Goal: Task Accomplishment & Management: Use online tool/utility

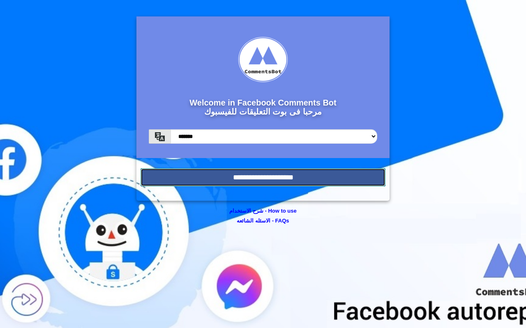
click at [296, 177] on input "**********" at bounding box center [263, 177] width 245 height 18
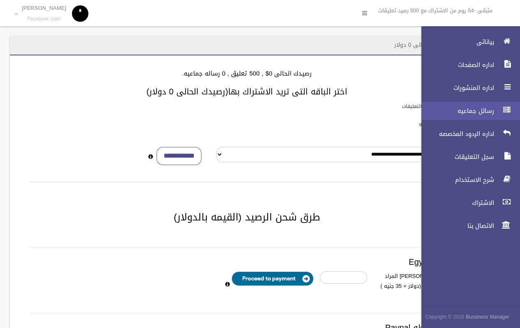
click at [501, 112] on div at bounding box center [506, 110] width 16 height 16
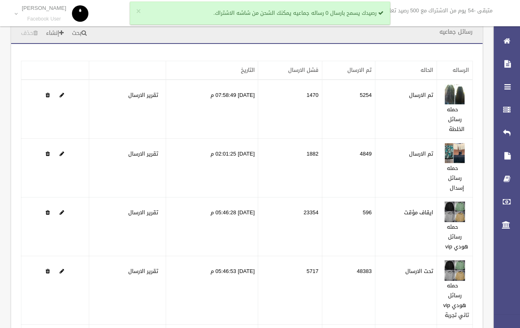
scroll to position [144, 0]
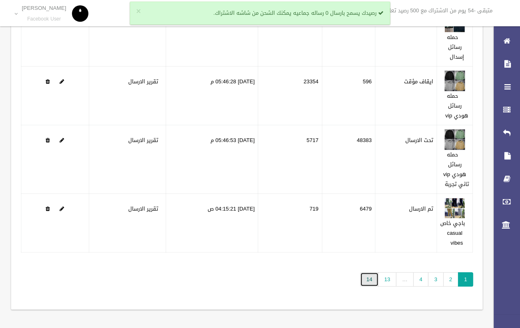
click at [373, 278] on link "14" at bounding box center [369, 279] width 18 height 14
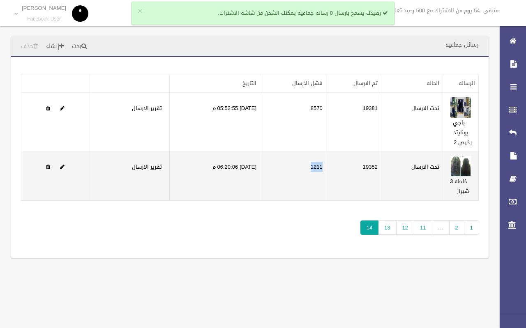
drag, startPoint x: 316, startPoint y: 164, endPoint x: 329, endPoint y: 168, distance: 13.7
click at [326, 168] on td "1211" at bounding box center [293, 176] width 66 height 49
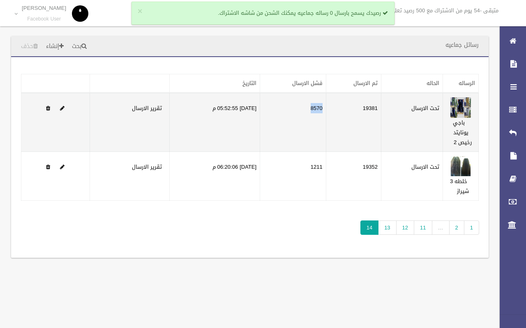
drag, startPoint x: 316, startPoint y: 109, endPoint x: 327, endPoint y: 113, distance: 11.1
click at [326, 113] on td "8570" at bounding box center [293, 122] width 66 height 59
click at [316, 103] on td "8570" at bounding box center [293, 122] width 66 height 59
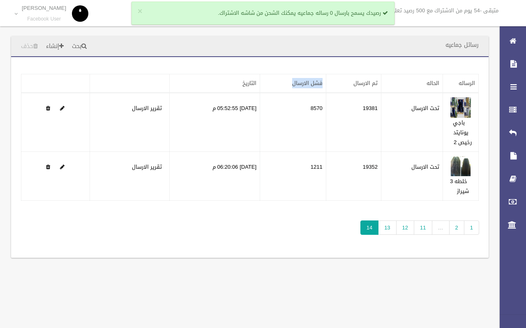
drag, startPoint x: 330, startPoint y: 83, endPoint x: 282, endPoint y: 83, distance: 48.1
click at [282, 83] on th "فشل الارسال" at bounding box center [293, 83] width 66 height 19
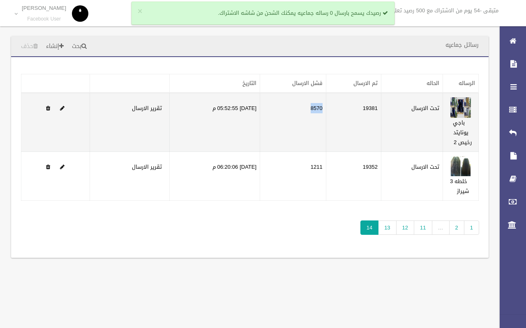
drag, startPoint x: 328, startPoint y: 108, endPoint x: 311, endPoint y: 112, distance: 17.7
click at [311, 112] on td "8570" at bounding box center [293, 122] width 66 height 59
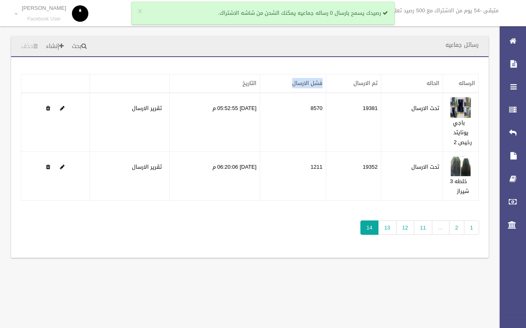
drag, startPoint x: 292, startPoint y: 80, endPoint x: 333, endPoint y: 88, distance: 42.2
click at [333, 88] on tr "الرساله الحاله تم الارسال فشل الارسال التاريخ" at bounding box center [249, 83] width 457 height 19
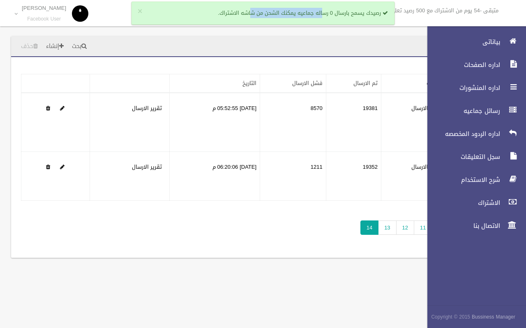
drag, startPoint x: 250, startPoint y: 14, endPoint x: 325, endPoint y: 11, distance: 74.8
click at [325, 11] on div "× رصيدك يسمح بارسال 0 رساله جماعيه يمكنك الشحن من شاشه الاشتراك." at bounding box center [263, 13] width 263 height 23
click at [330, 13] on div "× رصيدك يسمح بارسال 0 رساله جماعيه يمكنك الشحن من شاشه الاشتراك." at bounding box center [263, 13] width 263 height 23
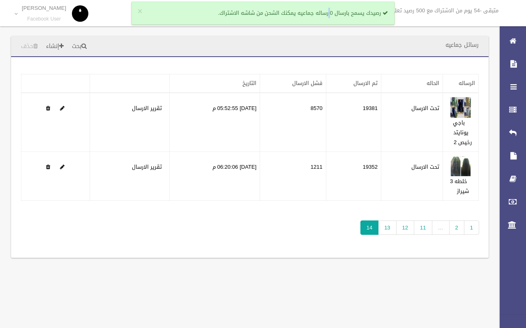
drag, startPoint x: 218, startPoint y: 10, endPoint x: 281, endPoint y: 12, distance: 63.3
click at [281, 12] on div "× رصيدك يسمح بارسال 0 رساله جماعيه يمكنك الشحن من شاشه الاشتراك." at bounding box center [263, 13] width 263 height 23
click at [288, 12] on div "× رصيدك يسمح بارسال 0 رساله جماعيه يمكنك الشحن من شاشه الاشتراك." at bounding box center [263, 13] width 263 height 23
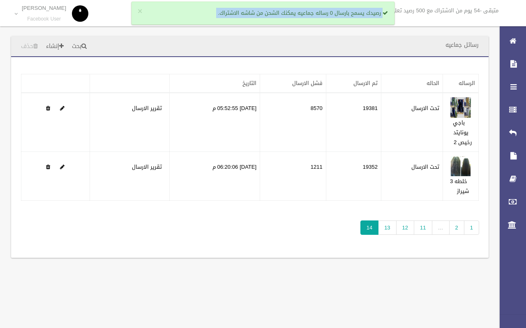
click at [288, 12] on div "× رصيدك يسمح بارسال 0 رساله جماعيه يمكنك الشحن من شاشه الاشتراك." at bounding box center [263, 13] width 263 height 23
click at [284, 19] on div "× رصيدك يسمح بارسال 0 رساله جماعيه يمكنك الشحن من شاشه الاشتراك." at bounding box center [263, 13] width 263 height 23
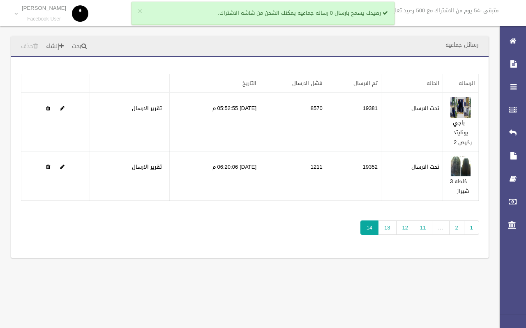
click at [291, 12] on div "× رصيدك يسمح بارسال 0 رساله جماعيه يمكنك الشحن من شاشه الاشتراك." at bounding box center [263, 13] width 263 height 23
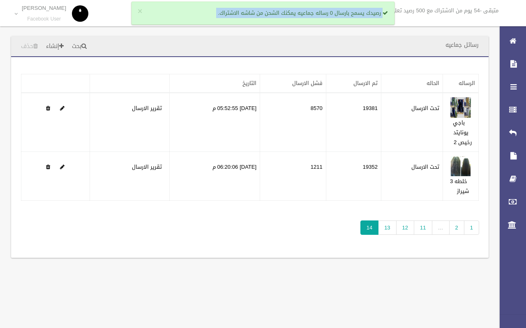
click at [291, 12] on div "× رصيدك يسمح بارسال 0 رساله جماعيه يمكنك الشحن من شاشه الاشتراك." at bounding box center [263, 13] width 263 height 23
drag, startPoint x: 388, startPoint y: 12, endPoint x: 196, endPoint y: 21, distance: 192.2
click at [213, 21] on div "× رصيدك يسمح بارسال 0 رساله جماعيه يمكنك الشحن من شاشه الاشتراك." at bounding box center [263, 13] width 263 height 23
click at [191, 21] on div "× رصيدك يسمح بارسال 0 رساله جماعيه يمكنك الشحن من شاشه الاشتراك." at bounding box center [263, 13] width 263 height 23
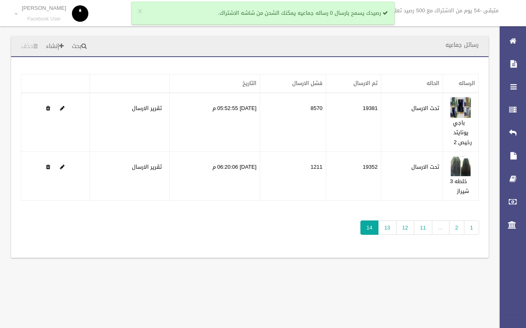
drag, startPoint x: 212, startPoint y: 14, endPoint x: 216, endPoint y: 14, distance: 4.1
click at [216, 14] on div "× رصيدك يسمح بارسال 0 رساله جماعيه يمكنك الشحن من شاشه الاشتراك." at bounding box center [263, 13] width 263 height 23
click at [215, 14] on div "× رصيدك يسمح بارسال 0 رساله جماعيه يمكنك الشحن من شاشه الاشتراك." at bounding box center [263, 13] width 263 height 23
